Goal: Transaction & Acquisition: Purchase product/service

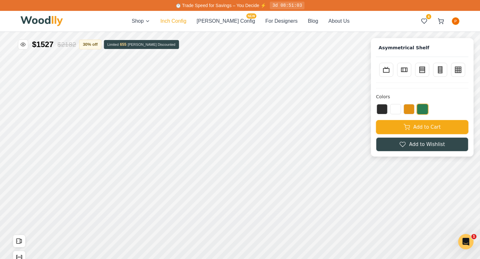
click at [186, 21] on button "Inch Config" at bounding box center [173, 21] width 26 height 8
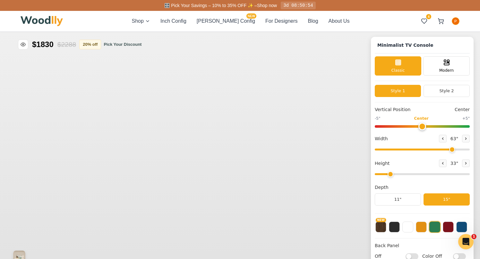
type input "63"
type input "2"
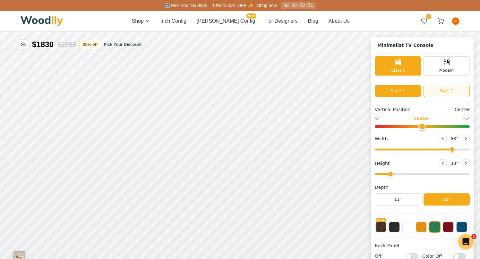
click at [439, 91] on button "Style 2" at bounding box center [446, 91] width 46 height 12
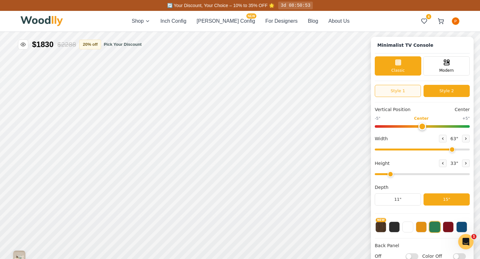
click at [414, 89] on button "Style 1" at bounding box center [397, 91] width 46 height 12
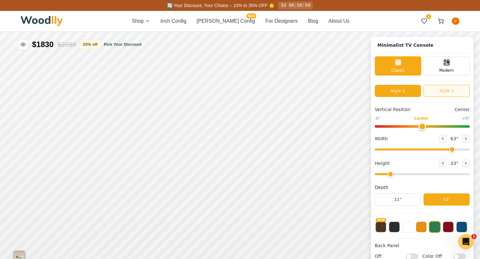
click at [435, 92] on button "Style 2" at bounding box center [446, 91] width 46 height 12
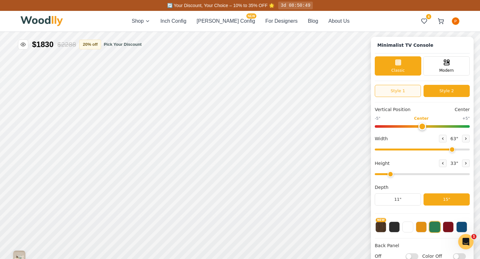
click at [396, 92] on button "Style 1" at bounding box center [397, 91] width 46 height 12
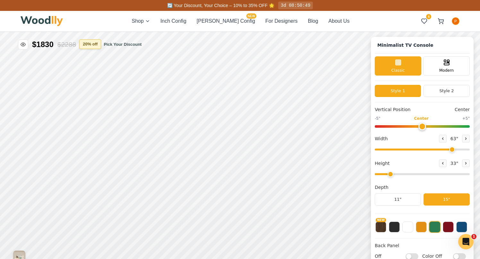
click at [94, 44] on button "20 % off" at bounding box center [90, 44] width 22 height 10
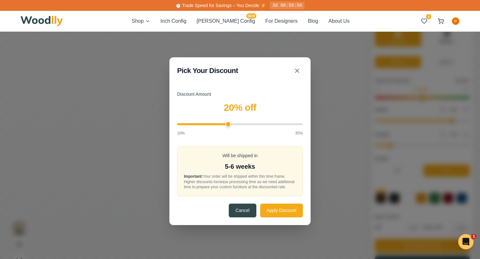
scroll to position [35, 0]
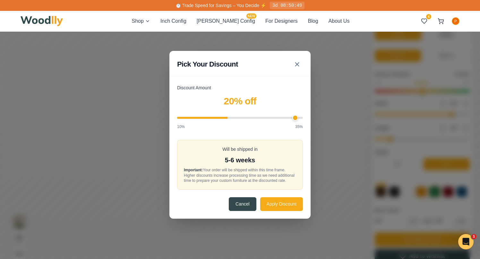
type input "35"
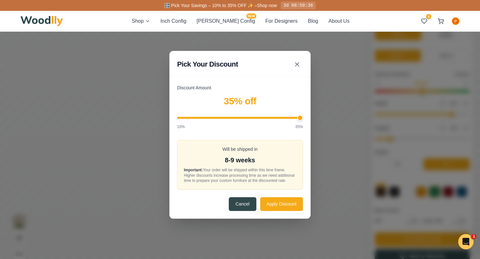
drag, startPoint x: 327, startPoint y: 123, endPoint x: 374, endPoint y: 128, distance: 47.8
click at [374, 128] on div "Pick Your Discount Discount Amount 35 % off 10% 35% Will be shipped in 8-9 week…" at bounding box center [240, 134] width 480 height 277
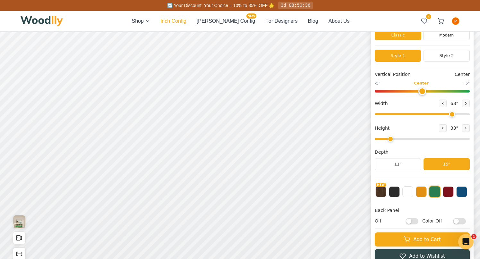
click at [186, 21] on button "Inch Config" at bounding box center [173, 21] width 26 height 8
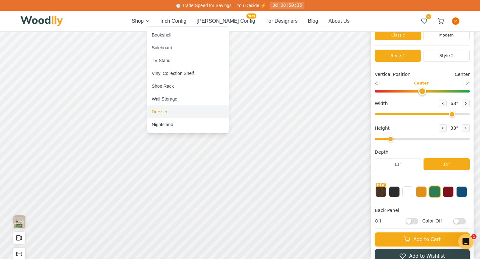
click at [165, 111] on div "Dresser" at bounding box center [160, 112] width 16 height 6
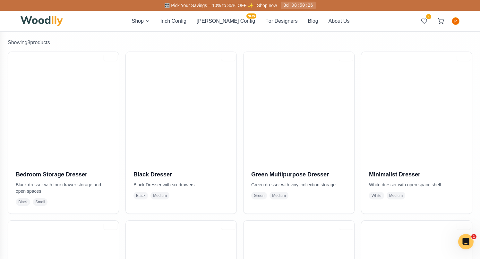
scroll to position [123, 0]
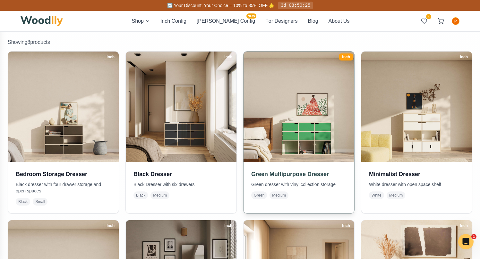
click at [287, 132] on img at bounding box center [298, 107] width 116 height 116
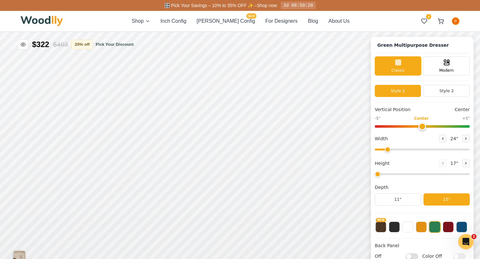
type input "61"
type input "3"
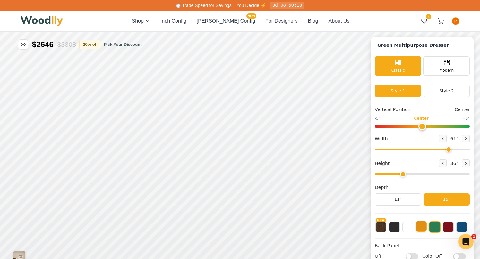
click at [419, 230] on button at bounding box center [420, 226] width 11 height 11
click at [397, 201] on button "11"" at bounding box center [397, 200] width 46 height 12
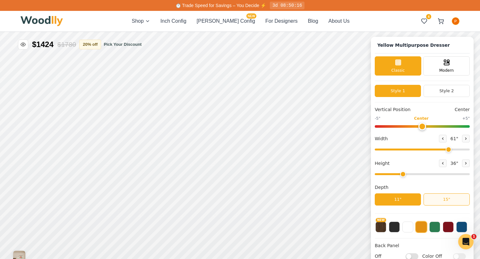
click at [445, 200] on button "15"" at bounding box center [446, 200] width 46 height 12
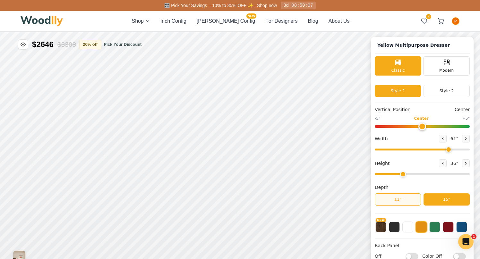
click at [384, 197] on button "11"" at bounding box center [397, 200] width 46 height 12
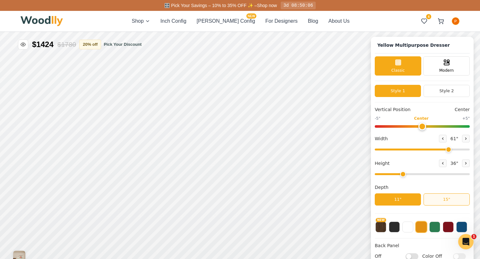
click at [438, 198] on button "15"" at bounding box center [446, 200] width 46 height 12
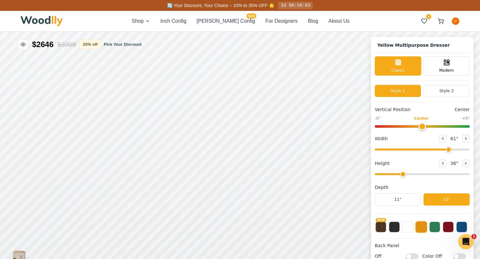
click at [252, 4] on span "🔄 Your Discount, Your Choice – 10% to 35% OFF 🌟" at bounding box center [220, 5] width 107 height 5
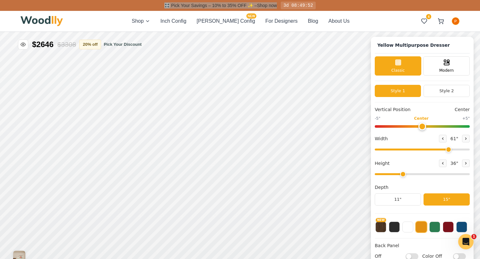
scroll to position [3, 0]
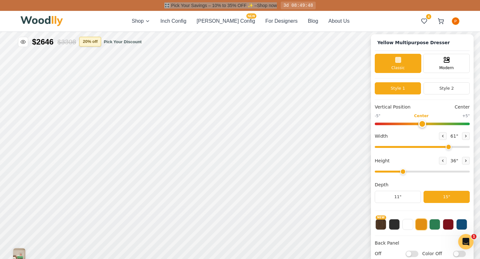
click at [94, 40] on button "20 % off" at bounding box center [90, 42] width 22 height 10
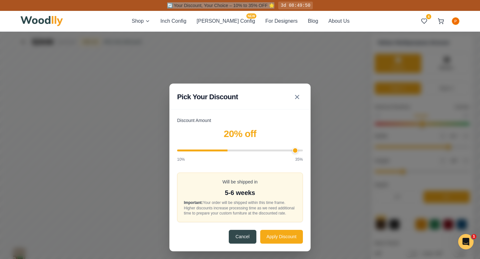
type input "35"
drag, startPoint x: 272, startPoint y: 145, endPoint x: 423, endPoint y: 152, distance: 151.5
click at [452, 155] on div "Pick Your Discount Discount Amount 35 % off 10% 35% Will be shipped in 8-9 week…" at bounding box center [240, 167] width 480 height 277
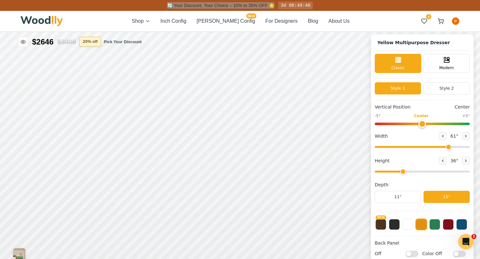
click at [97, 41] on button "20 % off" at bounding box center [90, 42] width 22 height 10
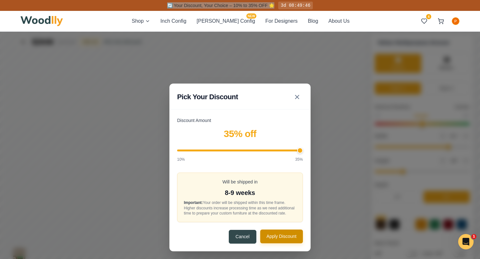
click at [282, 240] on button "Apply Discount" at bounding box center [281, 237] width 43 height 14
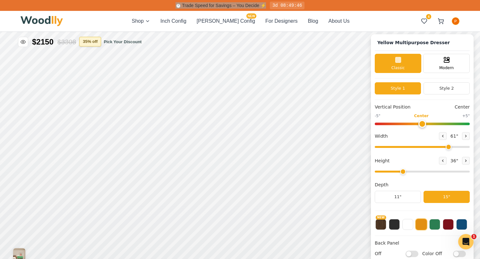
click at [90, 45] on button "35 % off" at bounding box center [90, 42] width 22 height 10
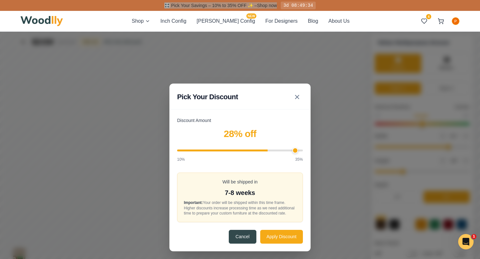
type input "35"
drag, startPoint x: 298, startPoint y: 147, endPoint x: 357, endPoint y: 170, distance: 63.2
click at [357, 170] on div "Pick Your Discount Discount Amount 35 % off 10% 35% Will be shipped in 8-9 week…" at bounding box center [240, 167] width 480 height 277
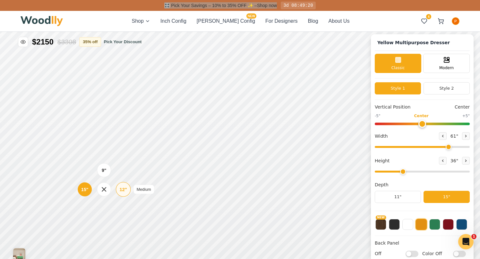
click at [121, 191] on div "12"" at bounding box center [123, 189] width 7 height 7
click at [86, 189] on div "15"" at bounding box center [83, 190] width 7 height 7
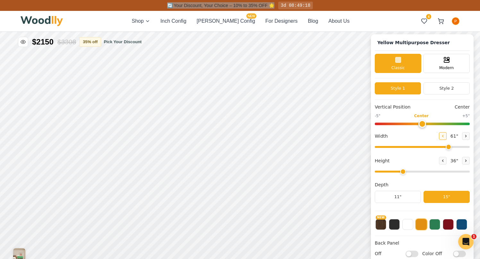
click at [440, 135] on icon at bounding box center [442, 136] width 4 height 4
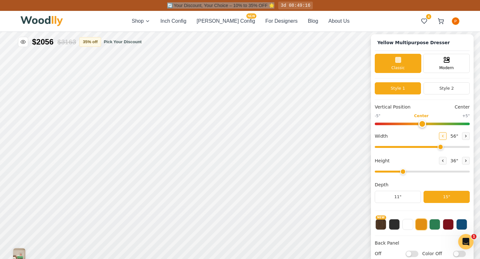
click at [440, 135] on icon at bounding box center [442, 136] width 4 height 4
type input "55"
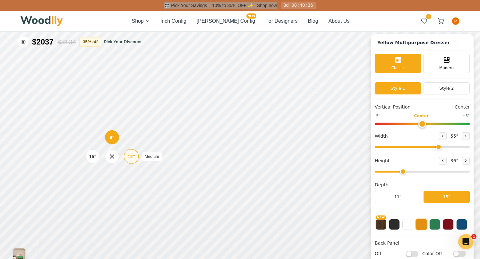
click at [130, 157] on div "12"" at bounding box center [131, 156] width 7 height 7
click at [132, 126] on div "12"" at bounding box center [133, 128] width 7 height 7
click at [116, 113] on div "9"" at bounding box center [115, 111] width 5 height 7
click at [115, 140] on div "9"" at bounding box center [114, 137] width 5 height 7
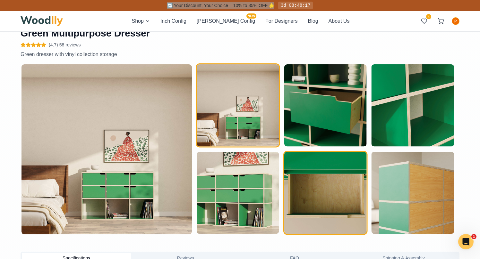
scroll to position [311, 0]
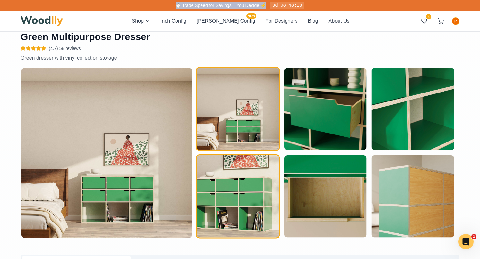
click at [254, 204] on img "button" at bounding box center [238, 196] width 82 height 82
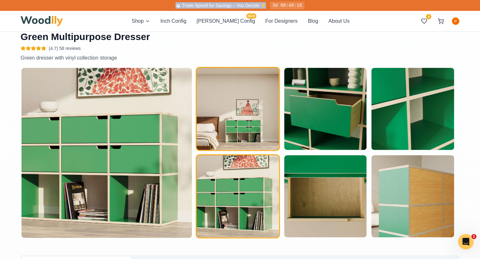
click at [247, 127] on img "button" at bounding box center [238, 109] width 82 height 82
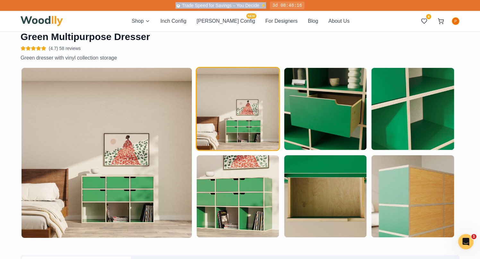
click at [162, 172] on img at bounding box center [106, 153] width 170 height 170
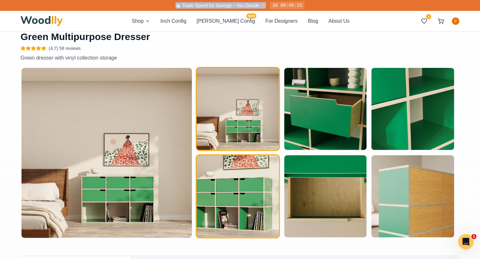
click at [246, 194] on img "button" at bounding box center [238, 196] width 82 height 82
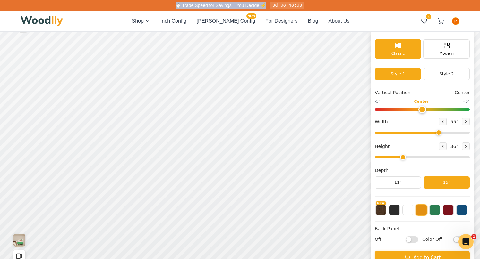
scroll to position [33, 0]
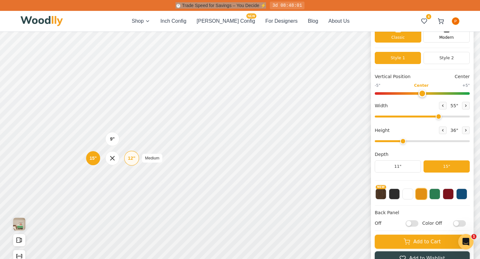
click at [132, 158] on div "12"" at bounding box center [131, 158] width 7 height 7
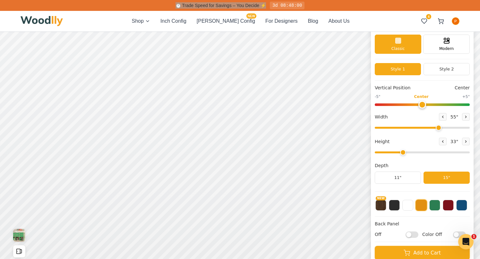
scroll to position [19, 0]
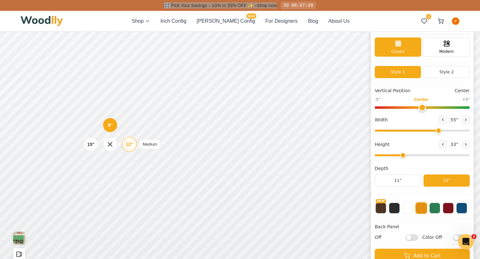
click at [130, 145] on div "12"" at bounding box center [129, 144] width 7 height 7
click at [133, 114] on div "12"" at bounding box center [130, 115] width 7 height 7
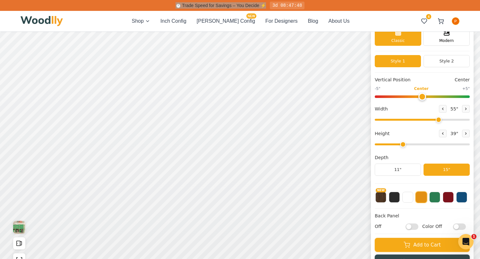
scroll to position [29, 0]
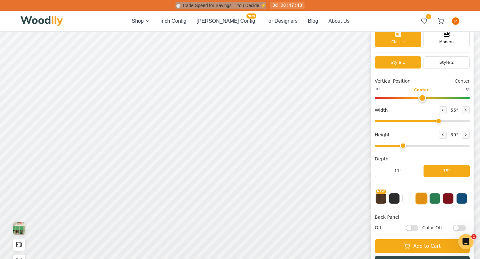
drag, startPoint x: 410, startPoint y: 110, endPoint x: 403, endPoint y: 117, distance: 9.5
click at [403, 117] on div "Width 55 "" at bounding box center [421, 115] width 95 height 18
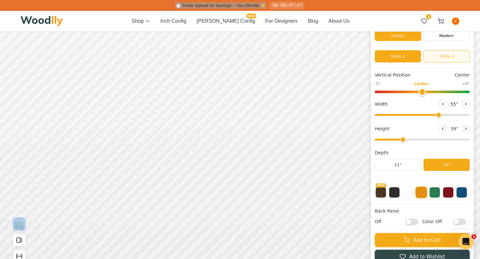
click at [447, 55] on button "Style 2" at bounding box center [446, 56] width 46 height 12
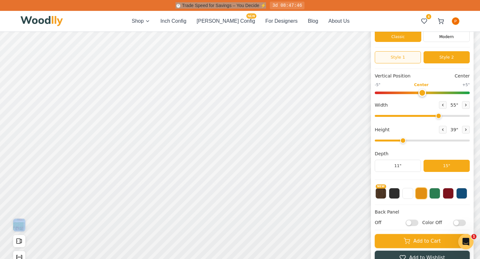
click at [410, 54] on button "Style 1" at bounding box center [397, 57] width 46 height 12
drag, startPoint x: 445, startPoint y: 58, endPoint x: 413, endPoint y: 58, distance: 31.4
click at [444, 58] on button "Style 2" at bounding box center [446, 57] width 46 height 12
drag, startPoint x: 409, startPoint y: 59, endPoint x: 406, endPoint y: 59, distance: 3.9
click at [409, 59] on button "Style 1" at bounding box center [397, 57] width 46 height 12
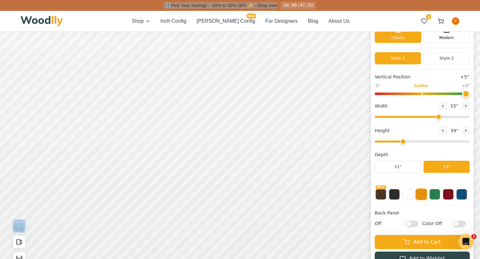
scroll to position [33, 0]
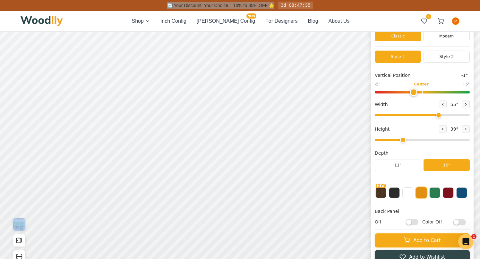
type input "0"
drag, startPoint x: 579, startPoint y: 101, endPoint x: 405, endPoint y: 141, distance: 178.6
click at [417, 140] on div "Vertical Position Center -5" Center +5" Width 55 " Height 39 " Depth 11" 15"" at bounding box center [421, 125] width 95 height 107
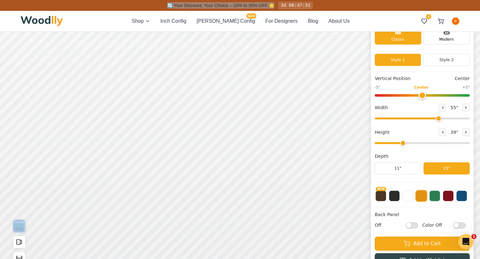
scroll to position [30, 0]
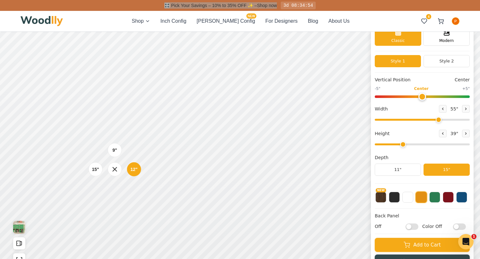
click at [93, 170] on div "15"" at bounding box center [95, 169] width 7 height 7
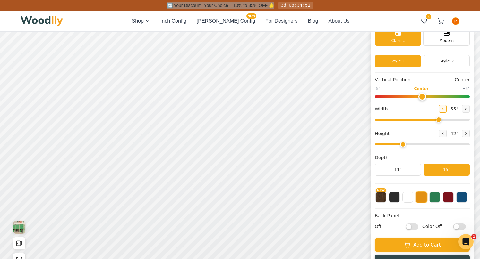
drag, startPoint x: 369, startPoint y: 2, endPoint x: 442, endPoint y: 109, distance: 129.4
click at [442, 109] on button at bounding box center [443, 109] width 8 height 8
click at [442, 109] on icon at bounding box center [442, 109] width 4 height 4
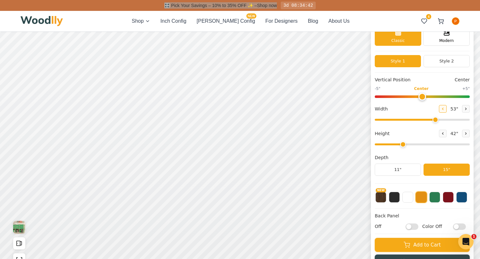
click at [443, 109] on button at bounding box center [443, 109] width 8 height 8
click at [442, 109] on icon at bounding box center [442, 109] width 4 height 4
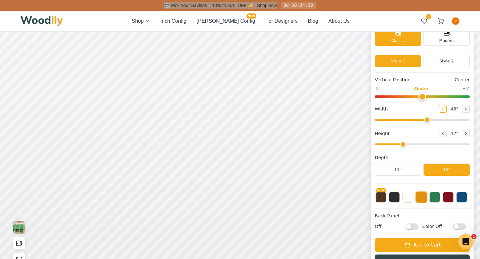
click at [442, 108] on icon at bounding box center [442, 109] width 4 height 4
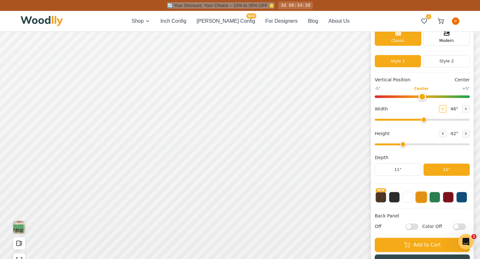
click at [464, 109] on icon at bounding box center [466, 109] width 4 height 4
click at [442, 110] on button at bounding box center [443, 109] width 8 height 8
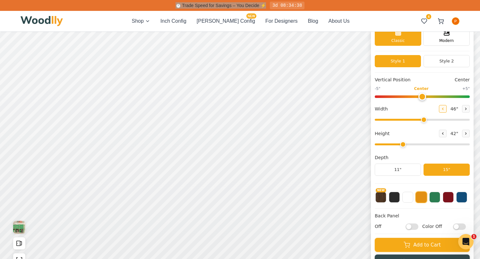
click at [464, 109] on icon at bounding box center [466, 109] width 4 height 4
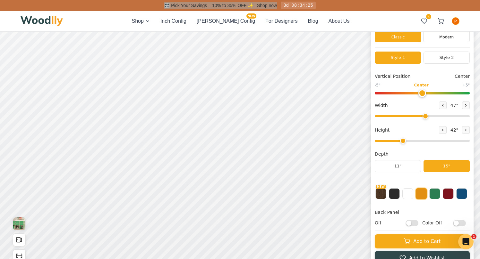
scroll to position [31, 0]
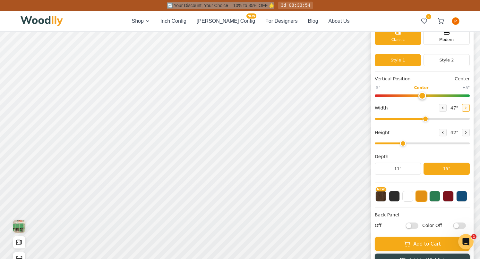
click at [462, 109] on button at bounding box center [466, 108] width 8 height 8
click at [462, 110] on button at bounding box center [466, 108] width 8 height 8
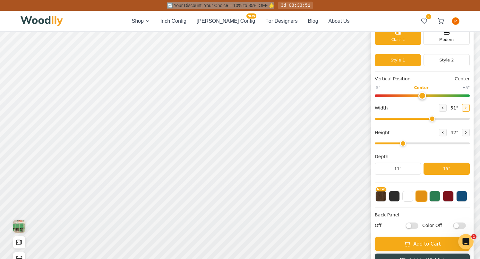
type input "52"
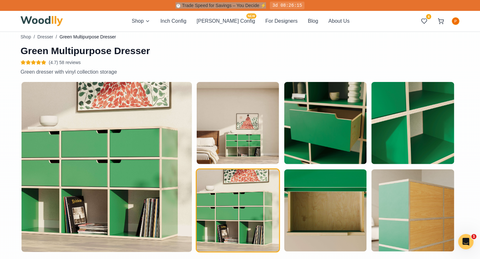
scroll to position [311, 0]
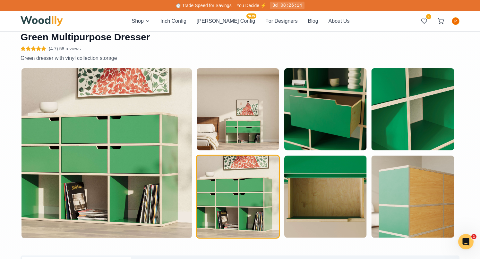
click at [284, 57] on p "Green dresser with vinyl collection storage" at bounding box center [165, 58] width 289 height 8
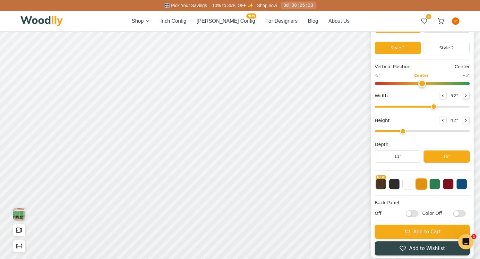
scroll to position [36, 0]
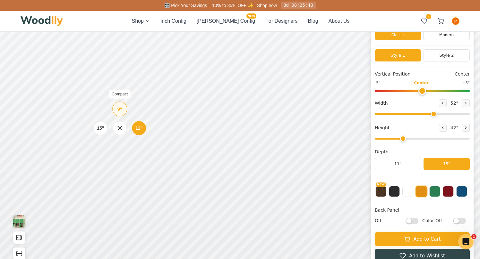
click at [120, 110] on div "9"" at bounding box center [119, 108] width 5 height 7
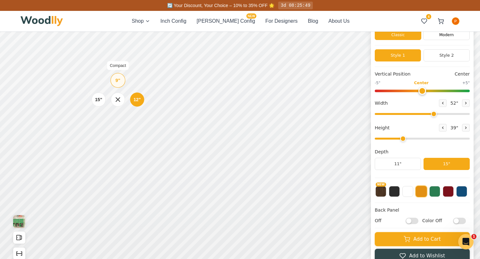
click at [120, 83] on div "9"" at bounding box center [117, 80] width 5 height 7
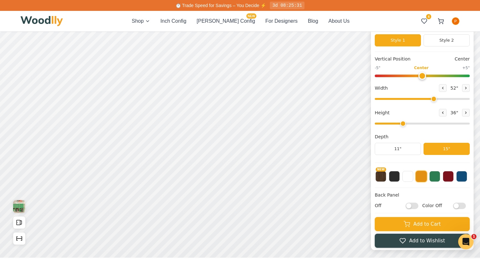
scroll to position [45, 0]
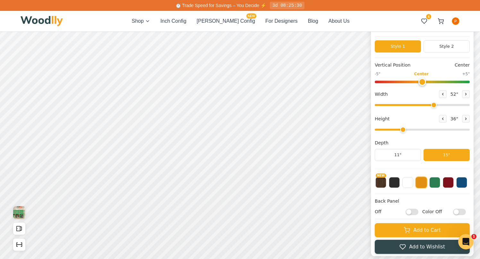
click at [461, 213] on input "Color Off" at bounding box center [459, 212] width 13 height 6
checkbox input "true"
click at [414, 212] on input "Off" at bounding box center [411, 212] width 13 height 6
checkbox input "true"
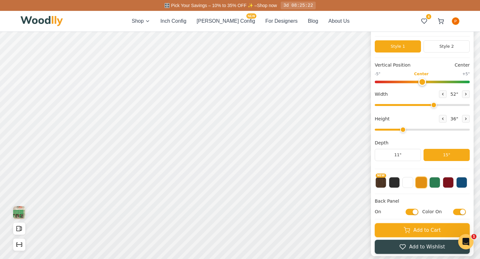
click at [461, 212] on input "Color On" at bounding box center [459, 212] width 13 height 6
click at [457, 213] on input "Color Off" at bounding box center [459, 212] width 13 height 6
checkbox input "true"
click at [408, 211] on input "On" at bounding box center [411, 212] width 13 height 6
checkbox input "false"
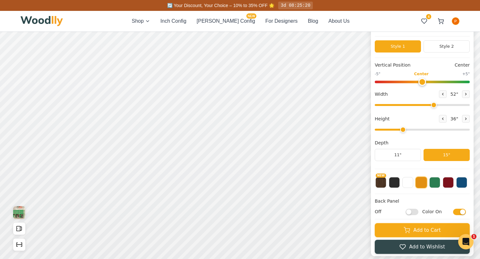
click at [462, 211] on input "Color On" at bounding box center [459, 212] width 13 height 6
click at [460, 212] on input "Color Off" at bounding box center [459, 212] width 13 height 6
click at [460, 212] on input "Color On" at bounding box center [459, 212] width 13 height 6
click at [460, 212] on input "Color Off" at bounding box center [459, 212] width 13 height 6
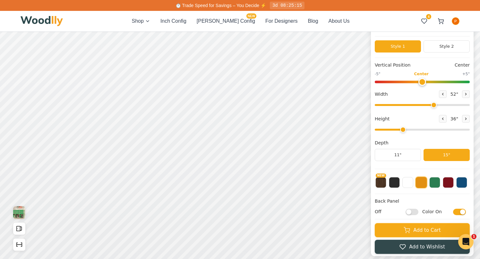
click at [458, 212] on input "Color On" at bounding box center [459, 212] width 13 height 6
checkbox input "false"
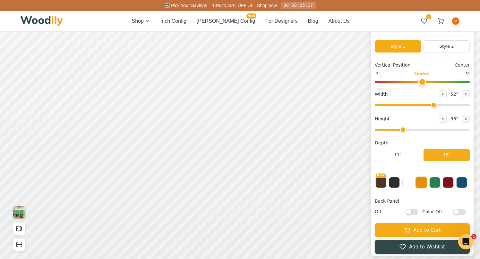
click at [411, 212] on input "Off" at bounding box center [411, 212] width 13 height 6
checkbox input "true"
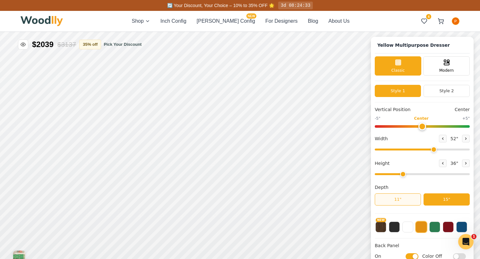
scroll to position [0, 0]
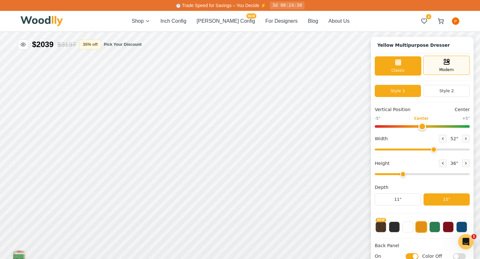
click at [442, 64] on icon at bounding box center [446, 62] width 8 height 8
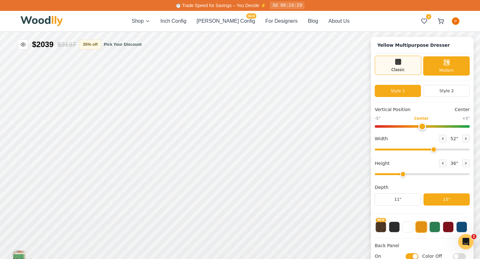
click at [405, 68] on div "Classic" at bounding box center [397, 65] width 46 height 19
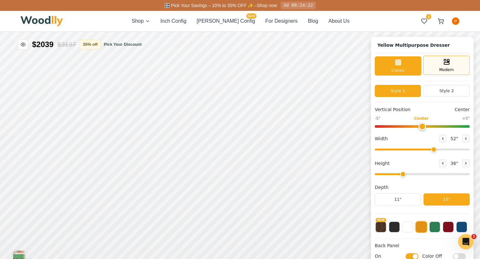
click at [445, 69] on span "Modern" at bounding box center [446, 70] width 14 height 6
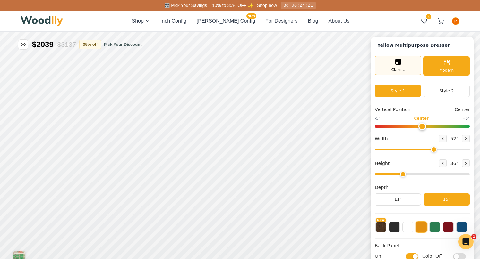
click at [410, 70] on div "Classic" at bounding box center [397, 65] width 46 height 19
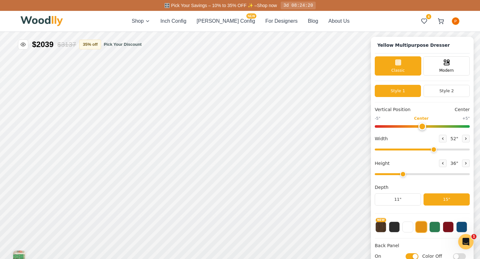
click at [469, 70] on div "Yellow Multipurpose Dresser Classic Modern Style 1 Style 2 Vertical Position Ce…" at bounding box center [422, 169] width 103 height 264
click at [456, 71] on div "Modern" at bounding box center [446, 65] width 46 height 19
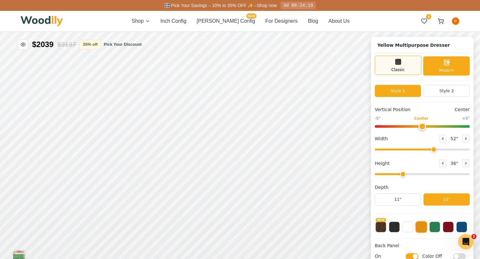
click at [409, 70] on div "Classic" at bounding box center [397, 65] width 46 height 19
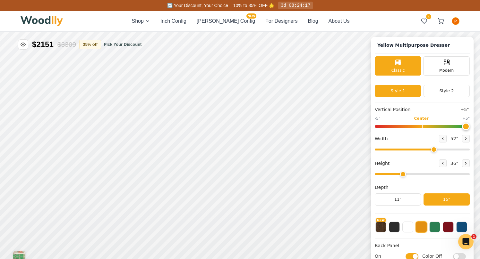
drag, startPoint x: 420, startPoint y: 124, endPoint x: 528, endPoint y: 122, distance: 107.7
click at [479, 32] on html "Green Multipurpose Dresser Yellow Multipurpose Dresser Classic Modern Style 1 S…" at bounding box center [240, 32] width 480 height 0
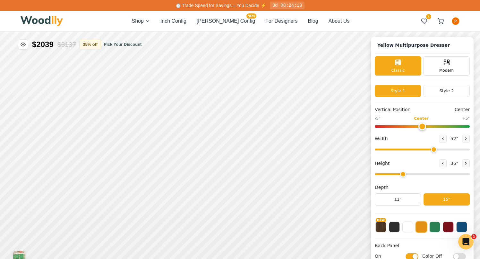
drag, startPoint x: 463, startPoint y: 124, endPoint x: 419, endPoint y: 130, distance: 44.3
type input "0"
click at [419, 130] on div "Vertical Position Center -5" Center +5" Width 52 " Height 36 " Depth 11" 15"" at bounding box center [421, 159] width 95 height 107
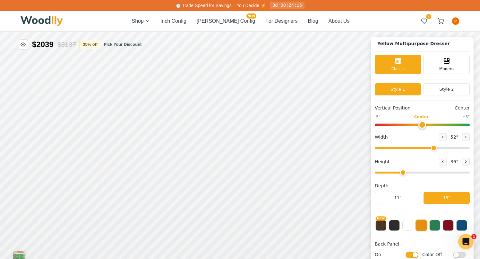
scroll to position [2, 0]
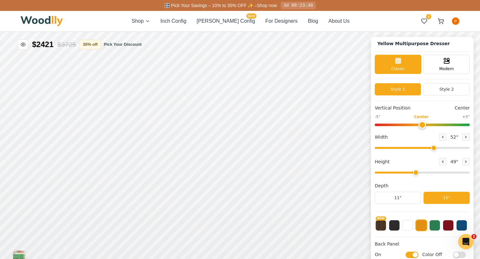
type input "3"
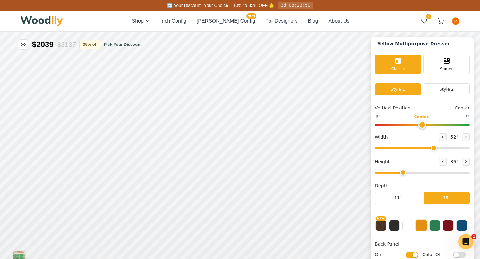
drag, startPoint x: 403, startPoint y: 173, endPoint x: 404, endPoint y: 177, distance: 3.8
click at [404, 177] on div "Vertical Position Center -5" Center +5" Width 52 " Height 36 " Depth 11" 15"" at bounding box center [421, 158] width 95 height 107
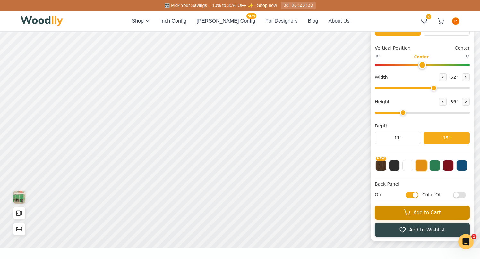
scroll to position [66, 0]
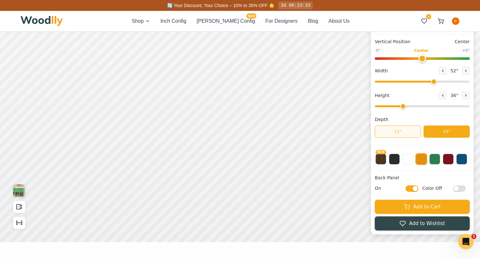
click at [406, 132] on button "11"" at bounding box center [397, 132] width 46 height 12
click at [449, 132] on button "15"" at bounding box center [446, 132] width 46 height 12
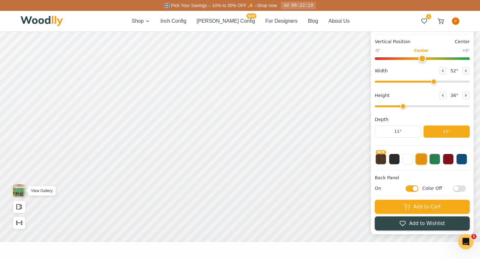
click at [20, 190] on img "View Gallery" at bounding box center [19, 191] width 12 height 13
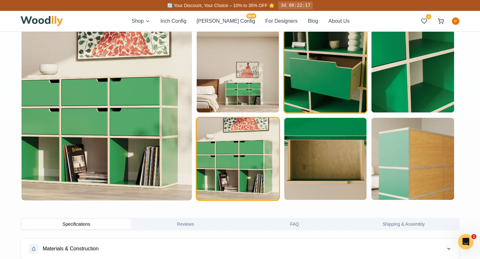
scroll to position [349, 0]
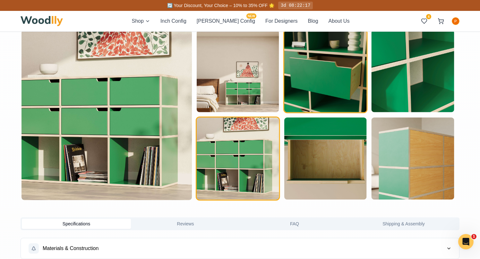
click at [350, 62] on img "button" at bounding box center [325, 71] width 82 height 82
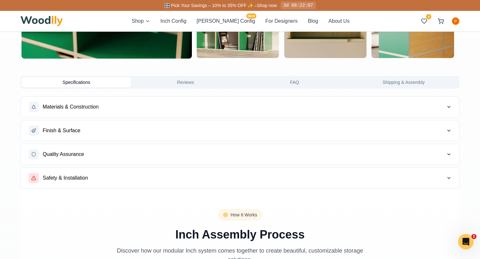
scroll to position [492, 0]
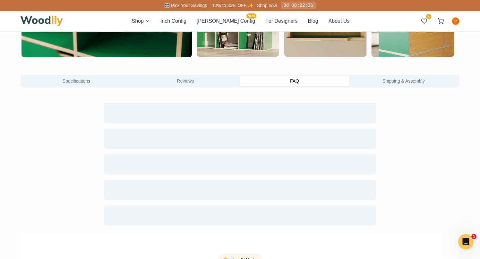
click at [319, 76] on button "FAQ" at bounding box center [294, 81] width 109 height 10
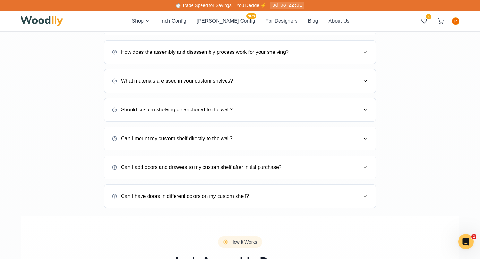
scroll to position [649, 0]
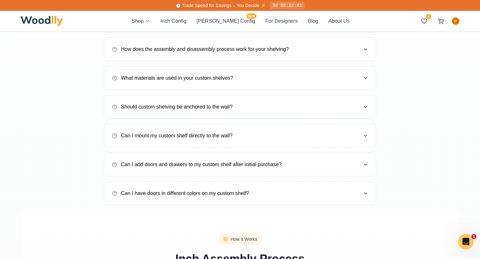
click at [305, 114] on button "Should custom shelving be anchored to the wall?" at bounding box center [240, 107] width 256 height 18
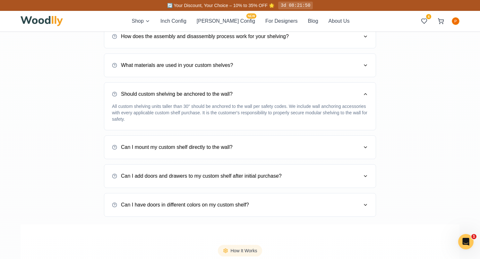
scroll to position [664, 0]
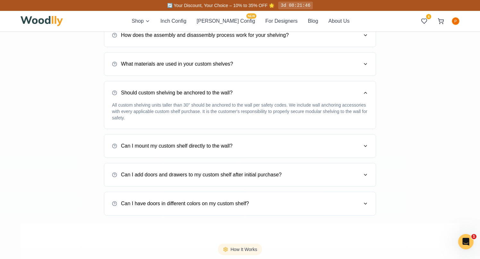
drag, startPoint x: 199, startPoint y: 179, endPoint x: 177, endPoint y: 177, distance: 22.5
click at [199, 179] on button "Can I add doors and drawers to my custom shelf after initial purchase?" at bounding box center [240, 175] width 256 height 18
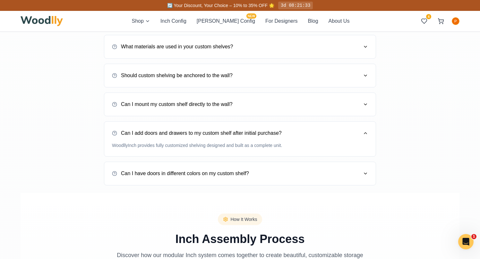
scroll to position [686, 0]
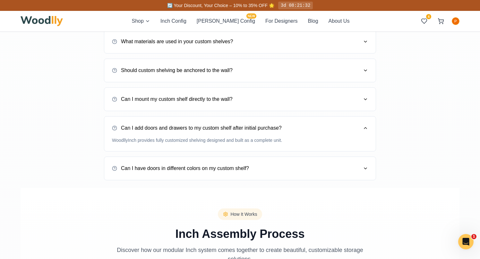
drag, startPoint x: 333, startPoint y: 163, endPoint x: 384, endPoint y: 159, distance: 50.5
click at [334, 163] on button "Can I have doors in different colors on my custom shelf?" at bounding box center [240, 169] width 256 height 18
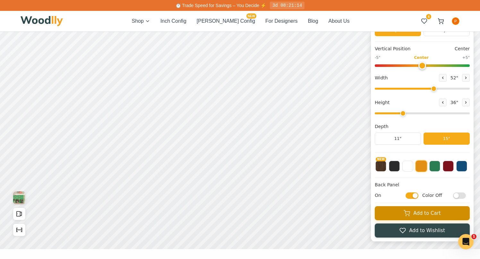
scroll to position [51, 0]
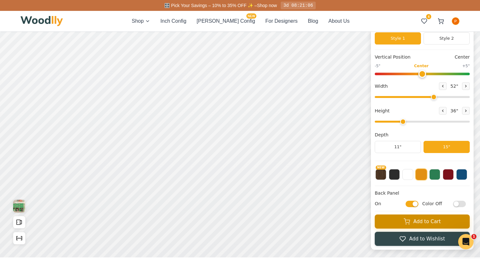
click at [423, 221] on button "Add to Cart" at bounding box center [421, 222] width 95 height 14
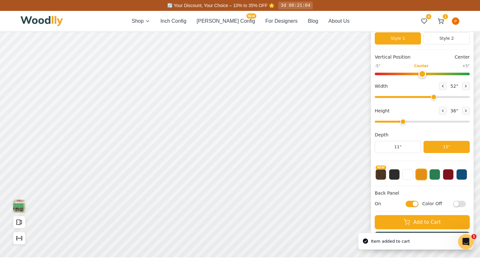
scroll to position [51, 0]
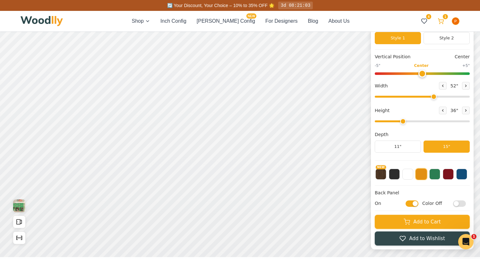
click at [441, 21] on icon at bounding box center [440, 21] width 6 height 6
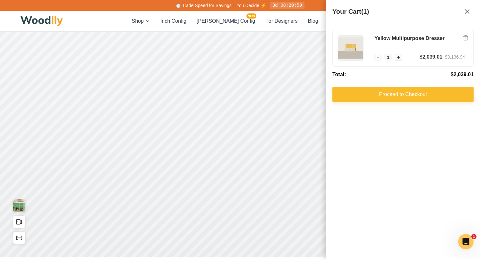
click at [369, 95] on button "Proceed to Checkout" at bounding box center [402, 94] width 141 height 15
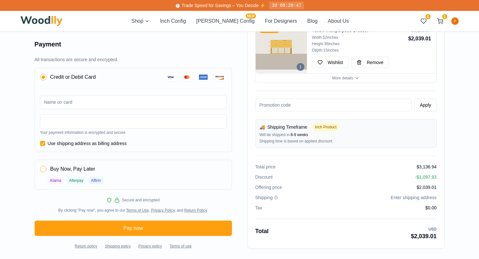
scroll to position [222, 0]
click at [42, 168] on button "button" at bounding box center [43, 169] width 6 height 6
radio input "false"
radio input "true"
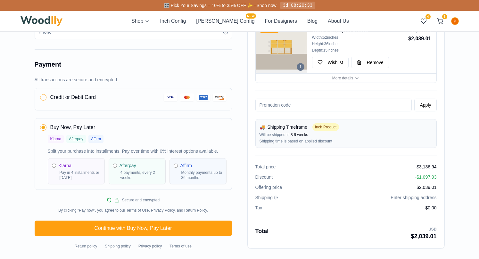
scroll to position [201, 0]
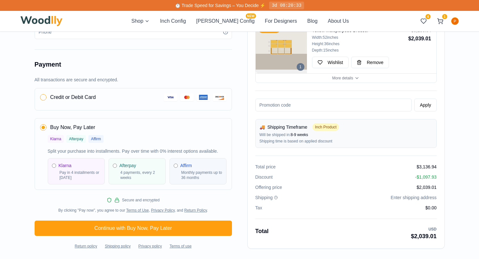
click at [53, 166] on input "radio" at bounding box center [54, 166] width 4 height 4
radio input "true"
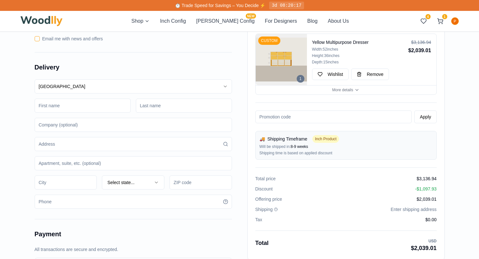
scroll to position [30, 0]
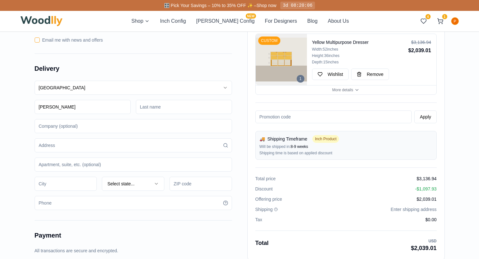
type input "[PERSON_NAME]"
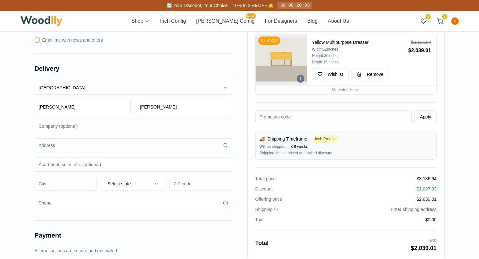
type input "[PERSON_NAME]"
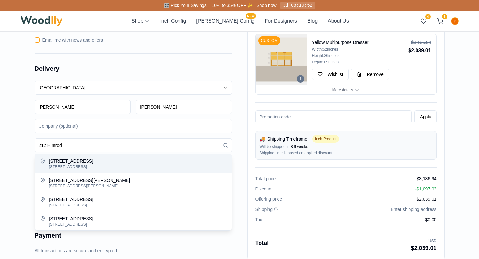
click at [109, 164] on div "[STREET_ADDRESS]" at bounding box center [138, 161] width 178 height 6
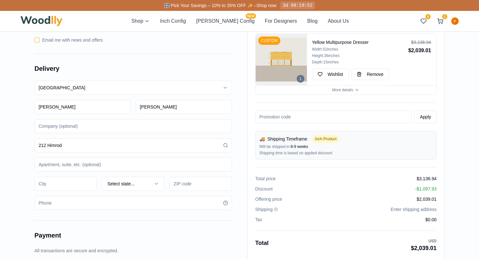
type input "[STREET_ADDRESS]"
type input "11237"
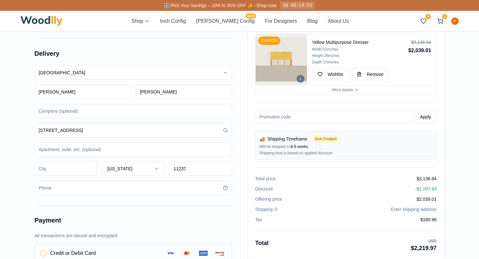
scroll to position [46, 0]
click at [64, 151] on input at bounding box center [133, 149] width 197 height 14
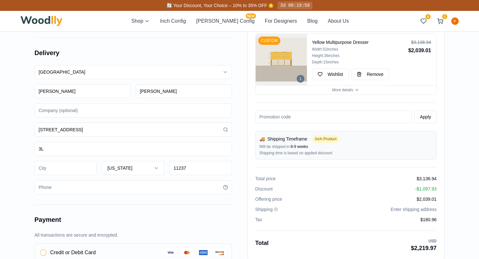
type input "3L"
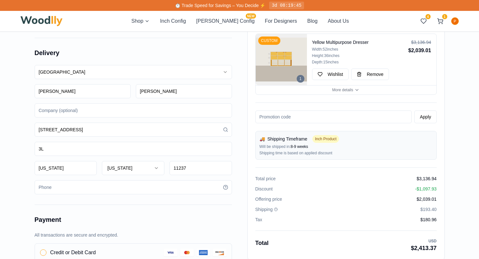
type input "[US_STATE]"
click at [246, 171] on div "Order summary 1 CUSTOM Yellow Multipurpose Dresser Width: 52 inches Height: 36 …" at bounding box center [240, 194] width 410 height 419
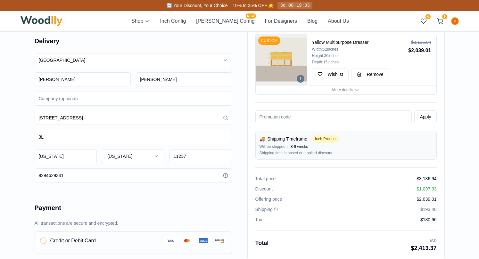
type input "9294629341"
click at [233, 131] on div "Order summary 1 CUSTOM Yellow Multipurpose Dresser Width: 52 inches Height: 36 …" at bounding box center [240, 182] width 410 height 419
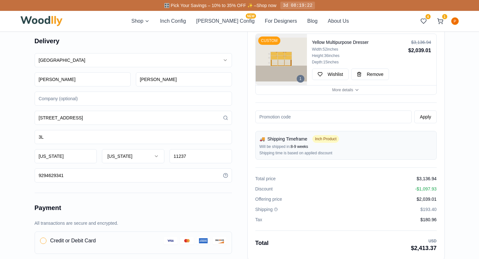
click at [275, 209] on icon at bounding box center [276, 210] width 4 height 4
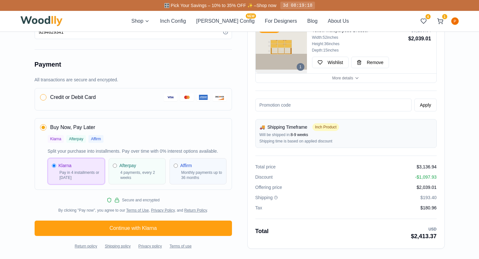
scroll to position [201, 0]
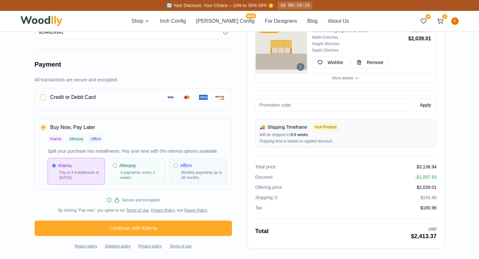
click at [142, 226] on button "Continue with Klarna" at bounding box center [133, 228] width 197 height 15
